Goal: Find specific page/section: Find specific page/section

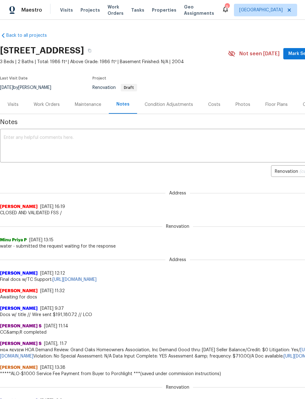
scroll to position [4, 0]
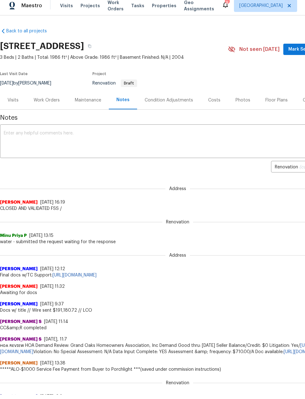
click at [84, 8] on span "Projects" at bounding box center [89, 6] width 19 height 6
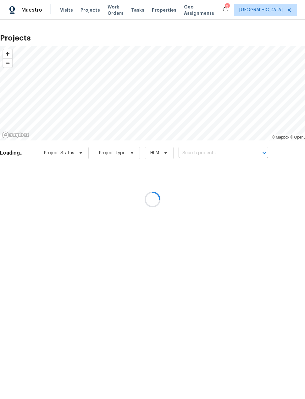
click at [204, 158] on div at bounding box center [152, 199] width 305 height 399
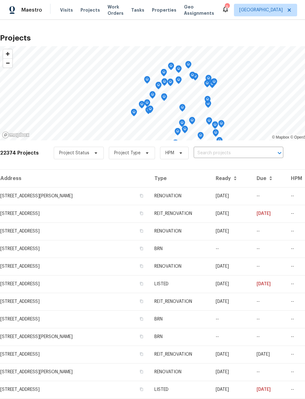
click at [230, 150] on input "text" at bounding box center [230, 153] width 72 height 10
type input "19535"
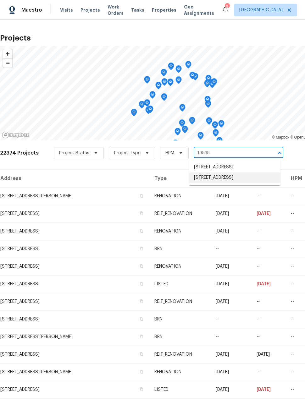
click at [248, 183] on li "[STREET_ADDRESS]" at bounding box center [234, 177] width 91 height 10
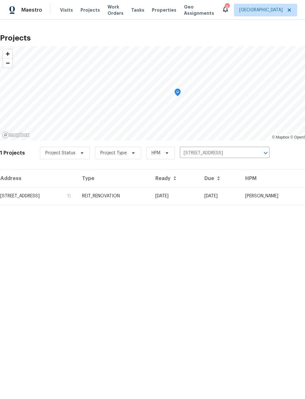
click at [61, 188] on td "[STREET_ADDRESS]" at bounding box center [38, 196] width 77 height 18
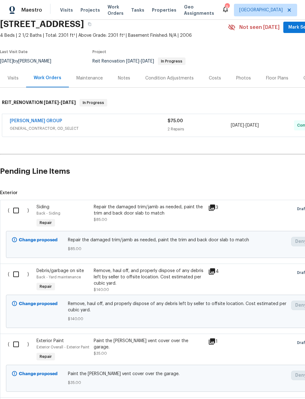
scroll to position [26, 0]
